Goal: Transaction & Acquisition: Purchase product/service

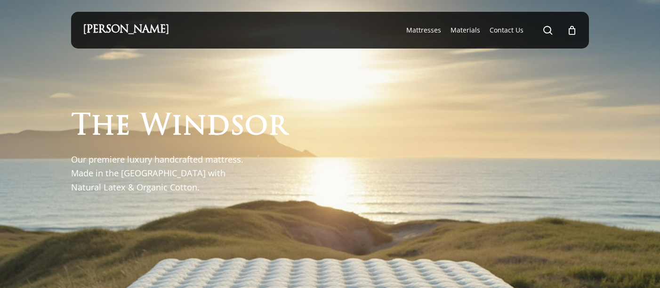
click at [212, 155] on p "Our premiere luxury handcrafted mattress. Made in the USA with Natural Latex & …" at bounding box center [159, 173] width 177 height 41
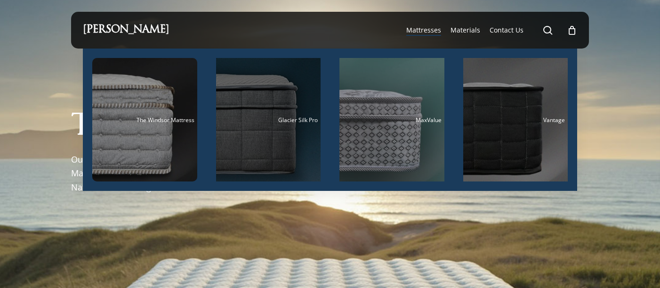
click at [293, 156] on div "Main Menu" at bounding box center [268, 119] width 105 height 123
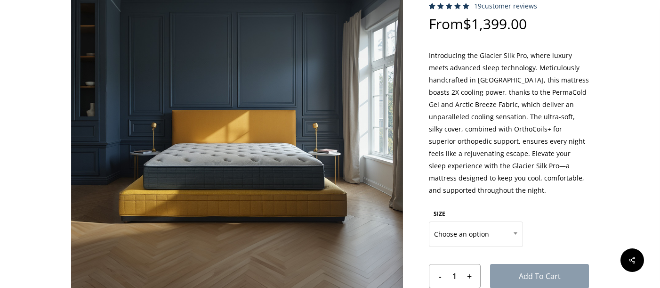
scroll to position [93, 0]
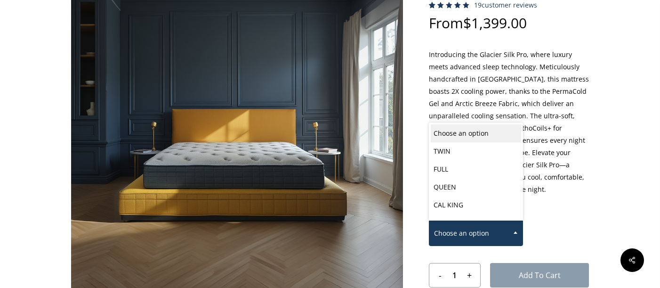
click at [470, 232] on span "Choose an option" at bounding box center [476, 233] width 93 height 20
select select "QUEEN"
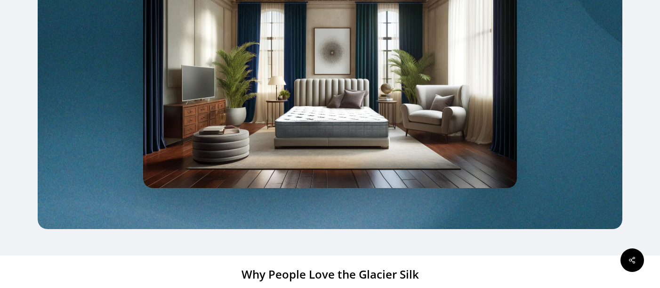
scroll to position [0, 0]
